Goal: Information Seeking & Learning: Learn about a topic

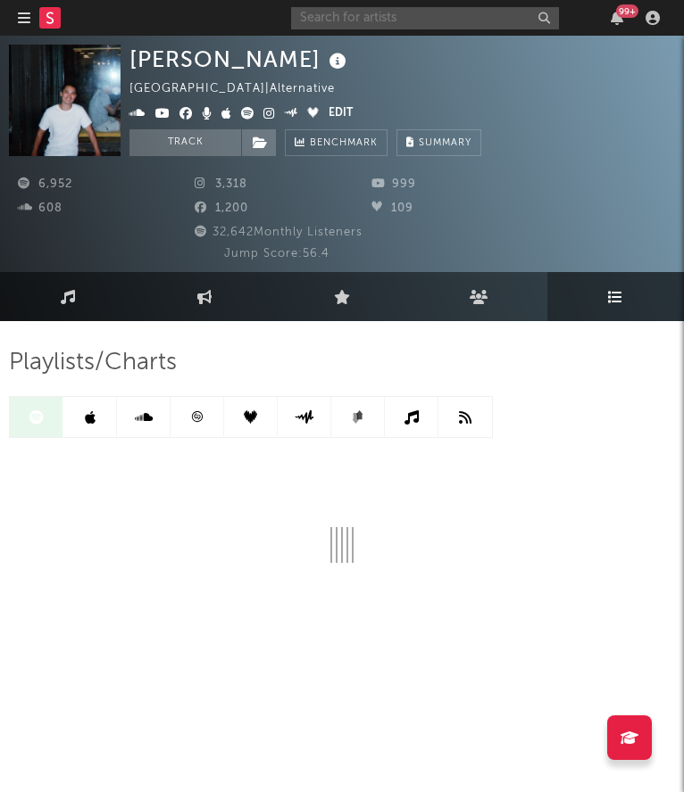
click at [392, 13] on input "text" at bounding box center [425, 18] width 268 height 22
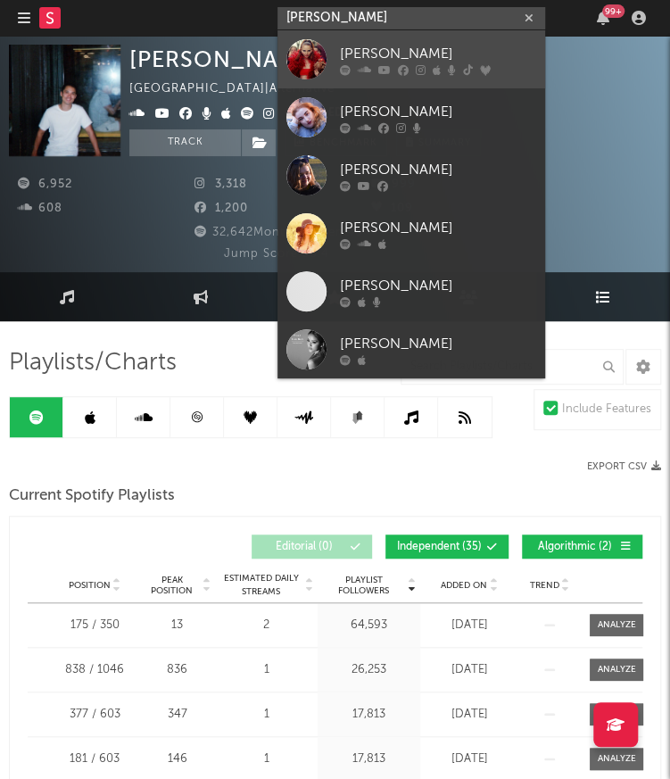
type input "[PERSON_NAME]"
click at [403, 58] on div "[PERSON_NAME]" at bounding box center [438, 53] width 196 height 21
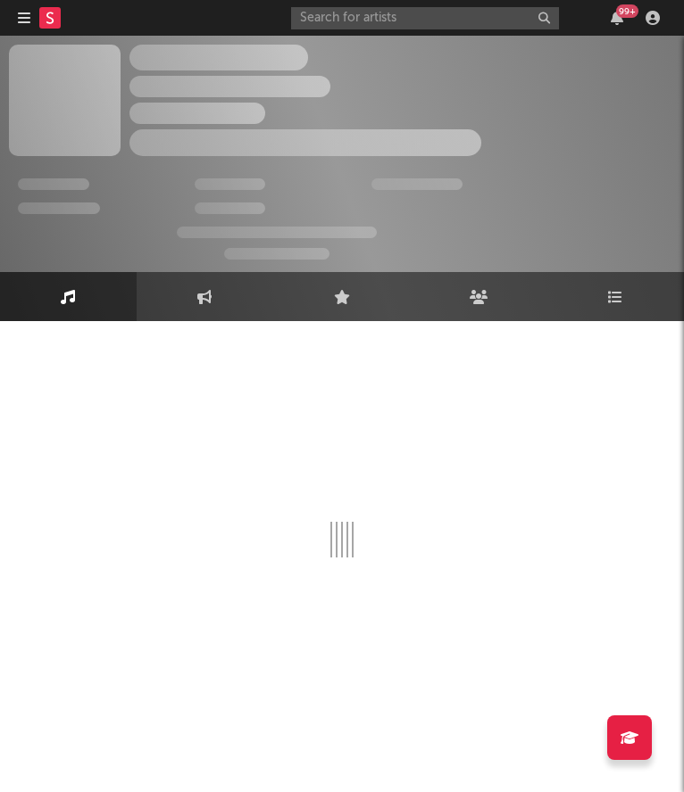
select select "6m"
